Goal: Task Accomplishment & Management: Complete application form

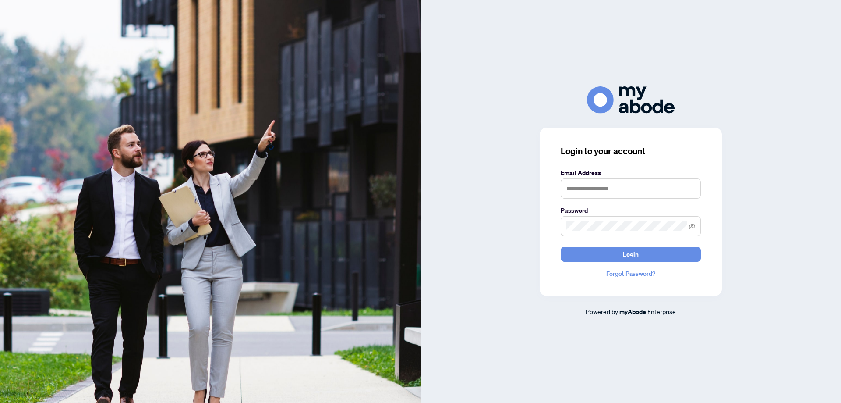
type input "**********"
click at [630, 260] on span "Login" at bounding box center [631, 254] width 16 height 14
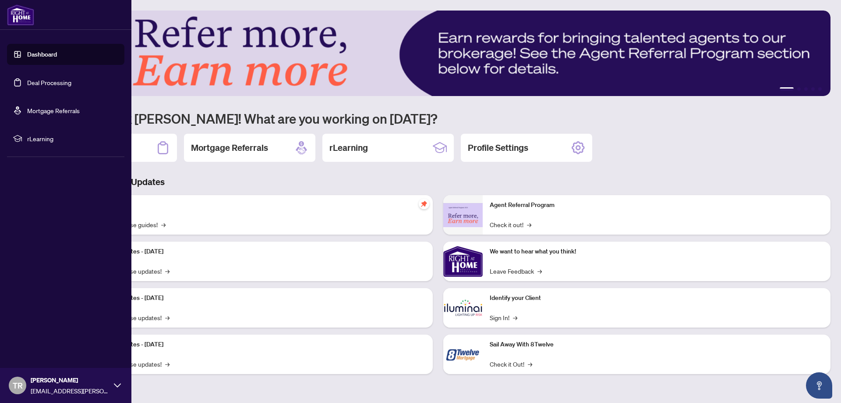
click at [30, 85] on link "Deal Processing" at bounding box center [49, 82] width 44 height 8
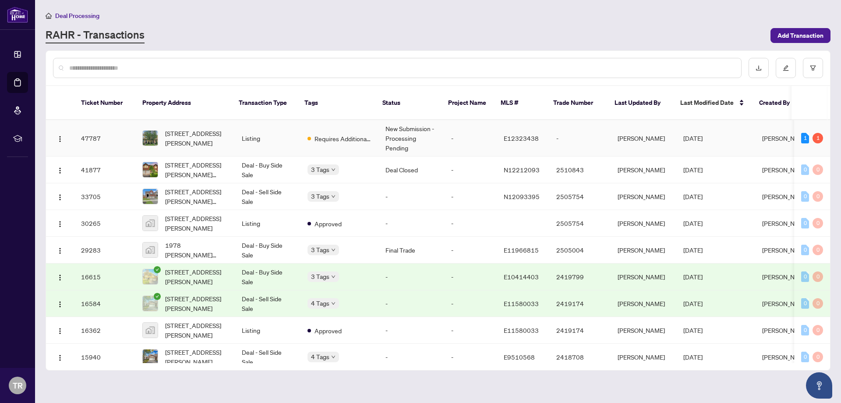
click at [297, 138] on td "Listing" at bounding box center [268, 138] width 66 height 36
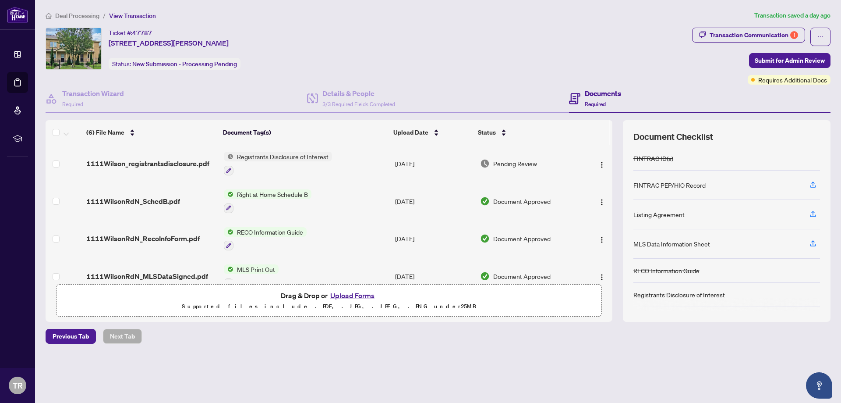
click at [356, 294] on button "Upload Forms" at bounding box center [353, 295] width 50 height 11
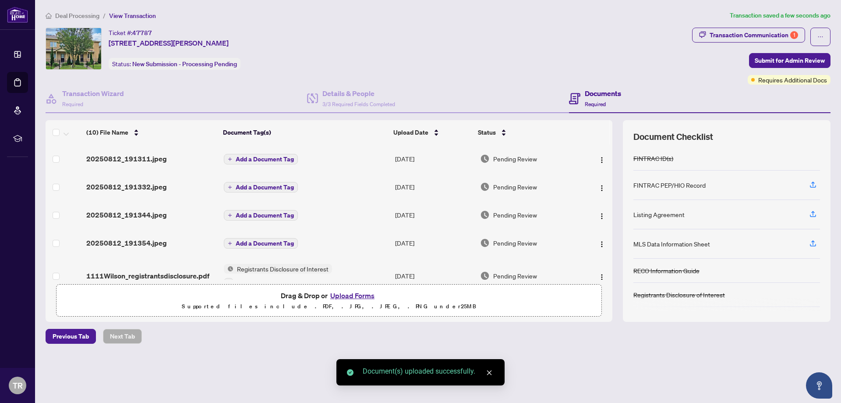
click at [248, 159] on span "Add a Document Tag" at bounding box center [265, 159] width 58 height 6
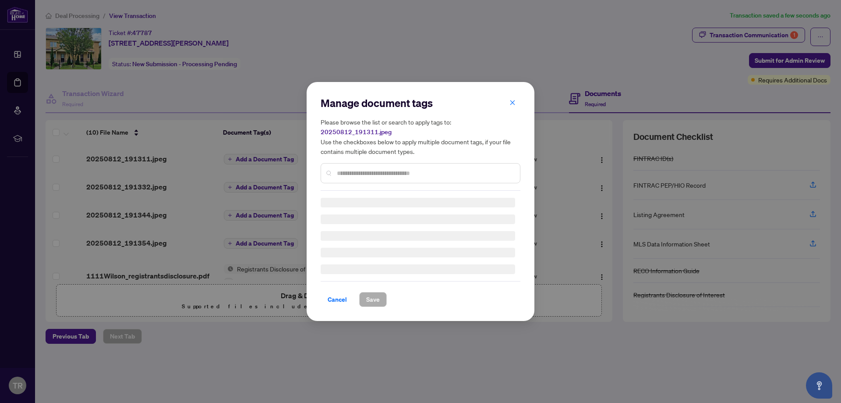
click at [351, 168] on input "text" at bounding box center [425, 173] width 176 height 10
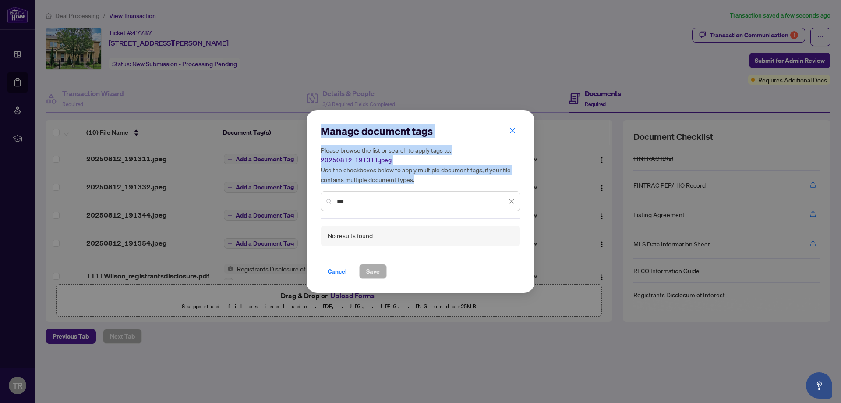
drag, startPoint x: 363, startPoint y: 205, endPoint x: 136, endPoint y: 162, distance: 230.6
click at [136, 162] on div "Manage document tags Please browse the list or search to apply tags to: 2025081…" at bounding box center [420, 201] width 841 height 403
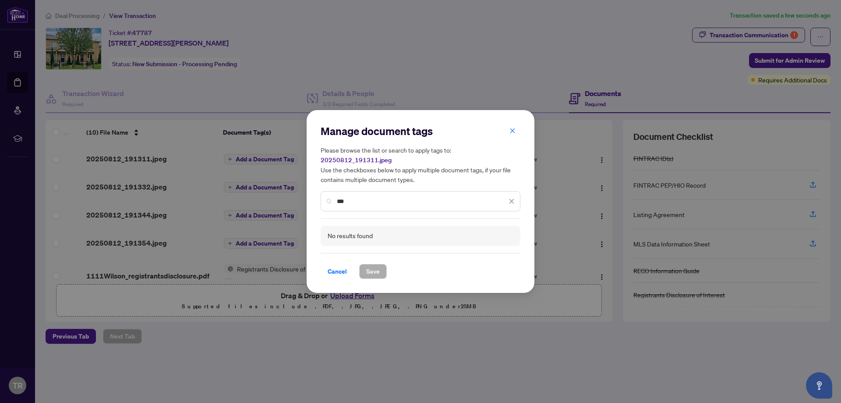
drag, startPoint x: 364, startPoint y: 195, endPoint x: 203, endPoint y: 175, distance: 161.6
click at [203, 175] on div "Manage document tags Please browse the list or search to apply tags to: 2025081…" at bounding box center [420, 201] width 841 height 403
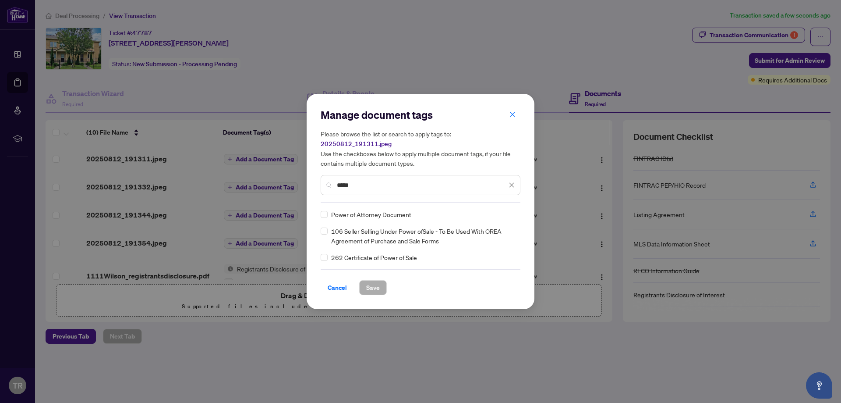
type input "*****"
click at [378, 285] on span "Save" at bounding box center [373, 287] width 14 height 14
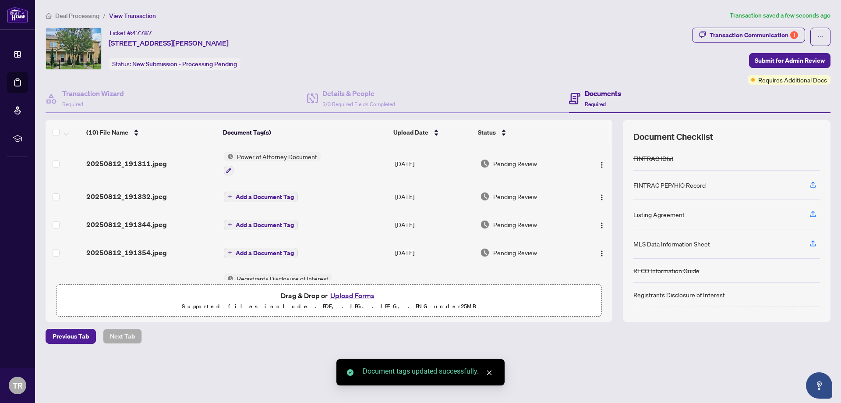
click at [240, 199] on span "Add a Document Tag" at bounding box center [265, 197] width 58 height 6
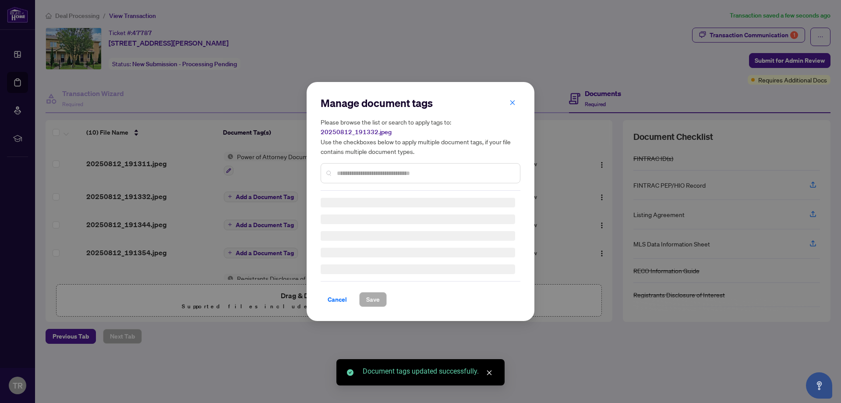
click at [372, 172] on input "text" at bounding box center [425, 173] width 176 height 10
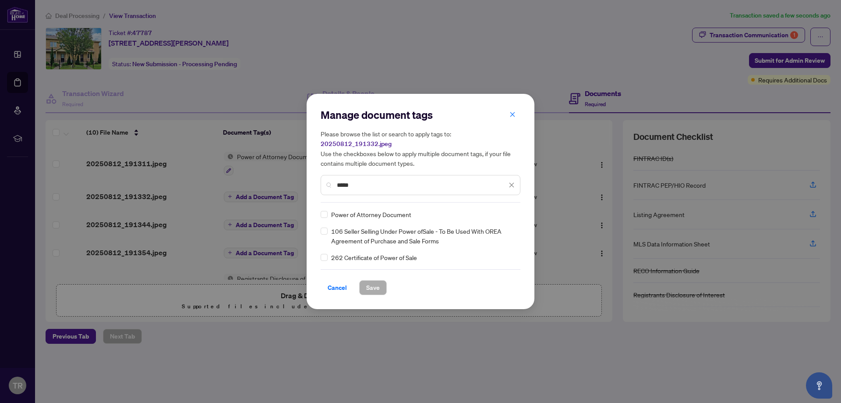
type input "*****"
click at [380, 283] on button "Save" at bounding box center [373, 287] width 28 height 15
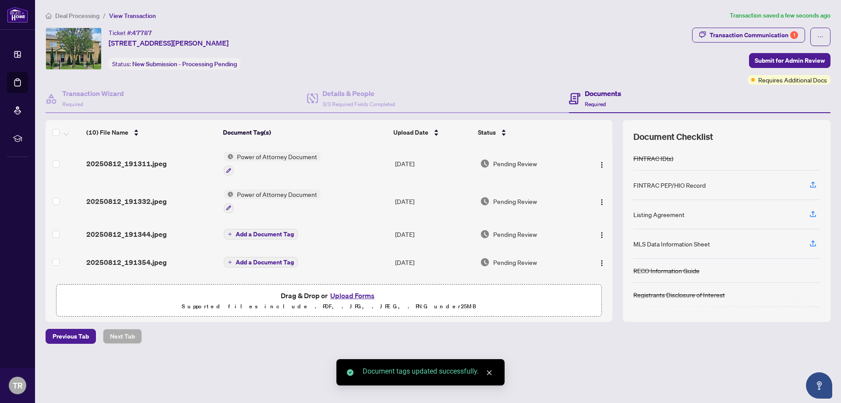
click at [248, 232] on span "Add a Document Tag" at bounding box center [265, 234] width 58 height 6
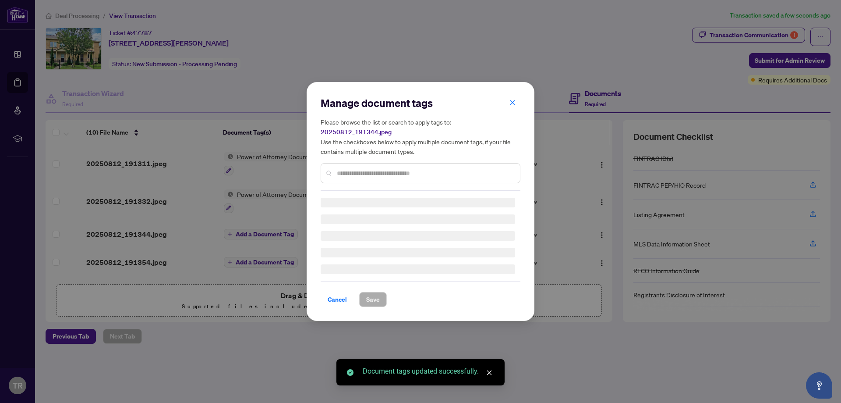
click at [400, 168] on div "Manage document tags Please browse the list or search to apply tags to: 2025081…" at bounding box center [421, 143] width 200 height 95
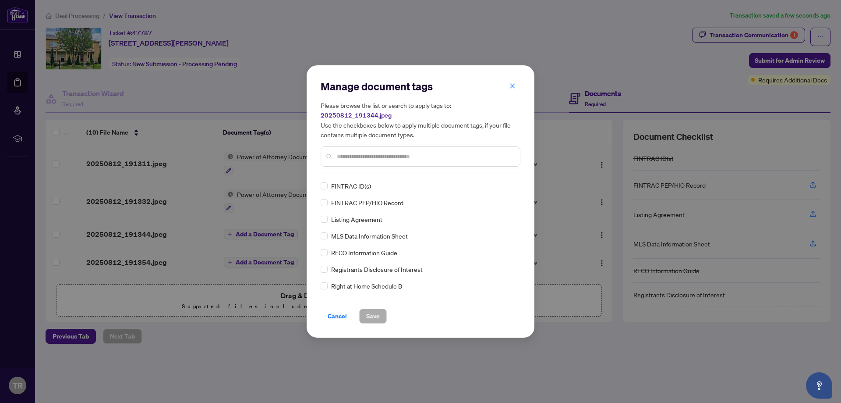
click at [411, 152] on input "text" at bounding box center [425, 157] width 176 height 10
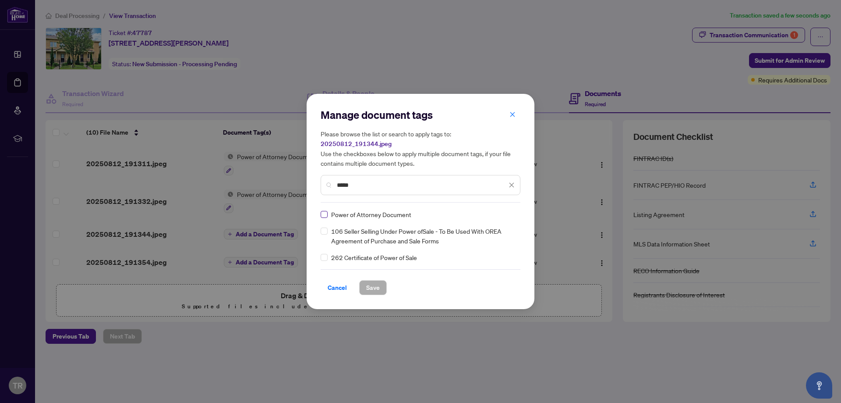
type input "*****"
click at [373, 281] on span "Save" at bounding box center [373, 287] width 14 height 14
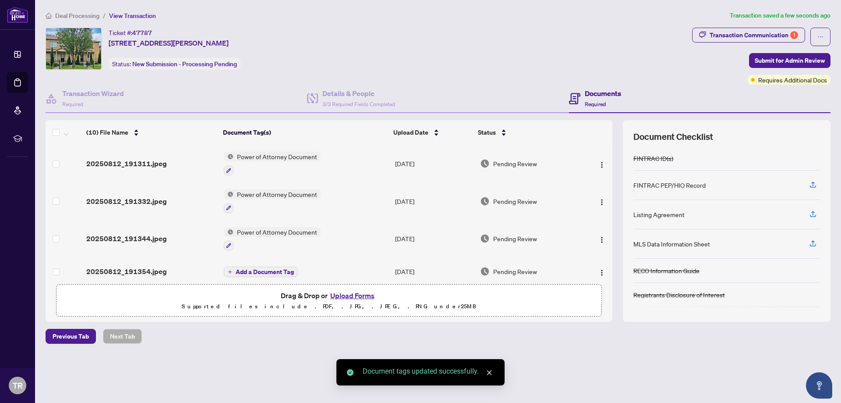
click at [248, 269] on span "Add a Document Tag" at bounding box center [265, 272] width 58 height 6
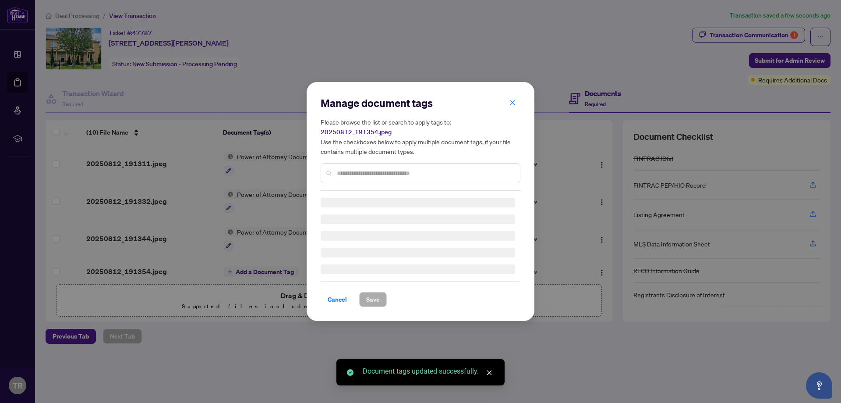
click at [363, 168] on div "Manage document tags Please browse the list or search to apply tags to: 2025081…" at bounding box center [421, 143] width 200 height 95
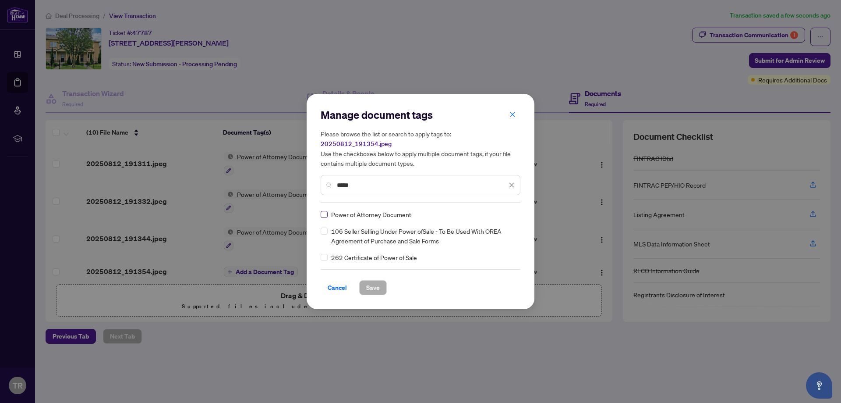
type input "*****"
click at [373, 280] on span "Save" at bounding box center [373, 287] width 14 height 14
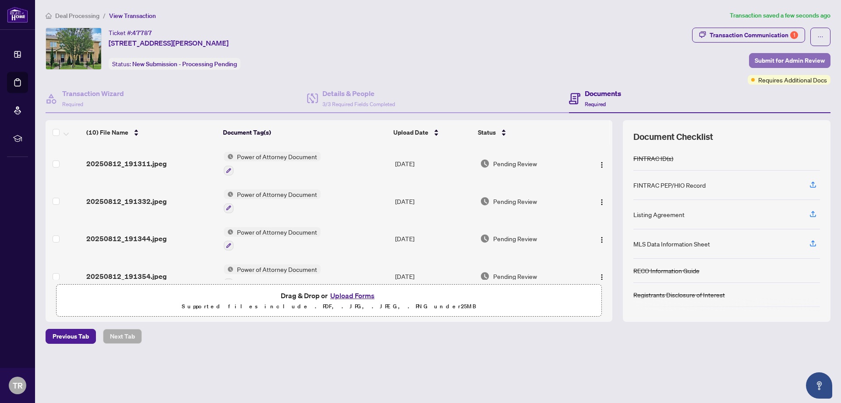
click at [808, 57] on span "Submit for Admin Review" at bounding box center [790, 60] width 70 height 14
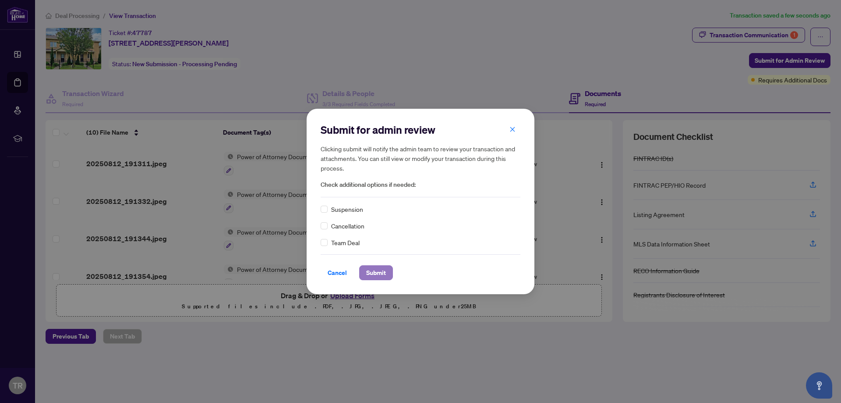
click at [373, 271] on span "Submit" at bounding box center [376, 273] width 20 height 14
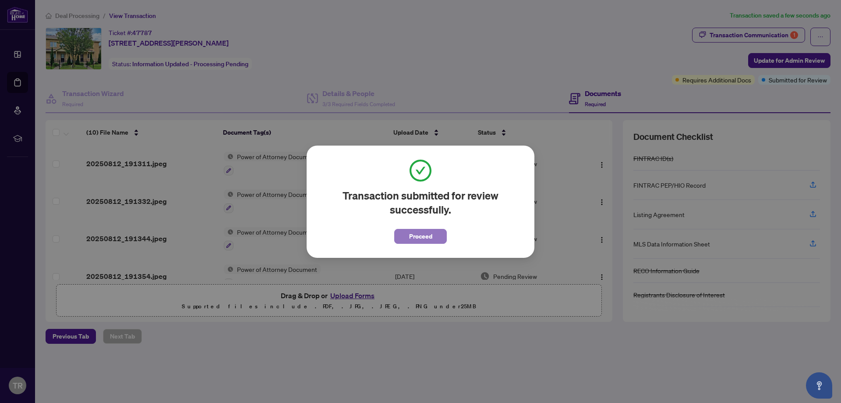
click at [427, 234] on span "Proceed" at bounding box center [420, 236] width 23 height 14
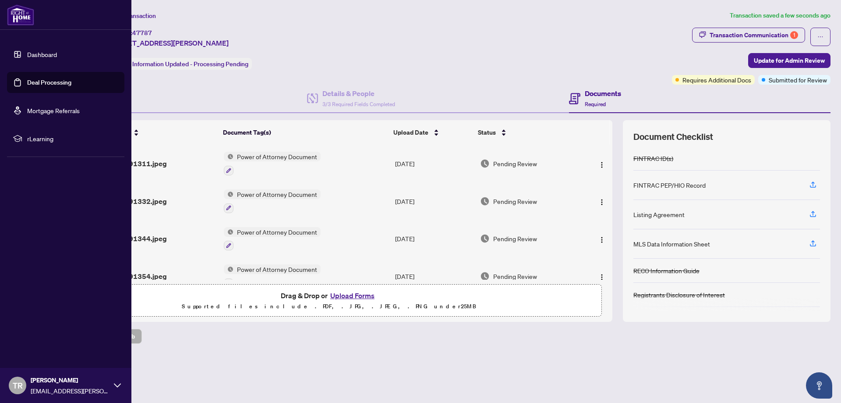
click at [45, 58] on link "Dashboard" at bounding box center [42, 54] width 30 height 8
